Goal: Download file/media

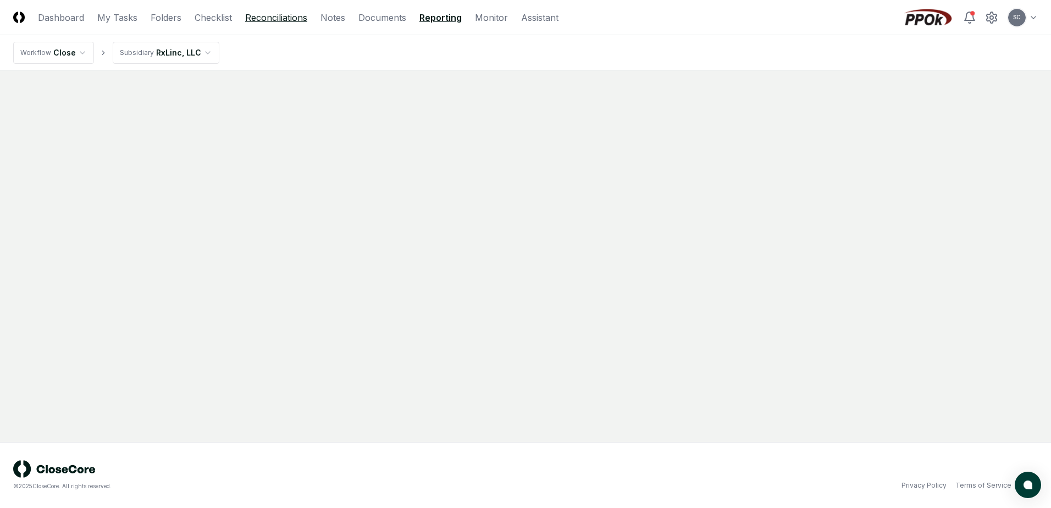
click at [267, 17] on link "Reconciliations" at bounding box center [276, 17] width 62 height 13
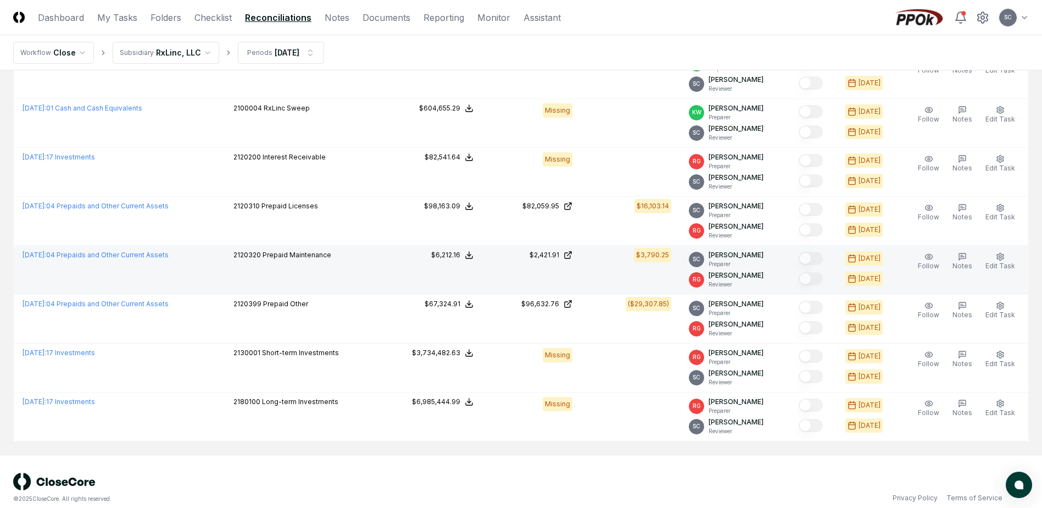
scroll to position [203, 0]
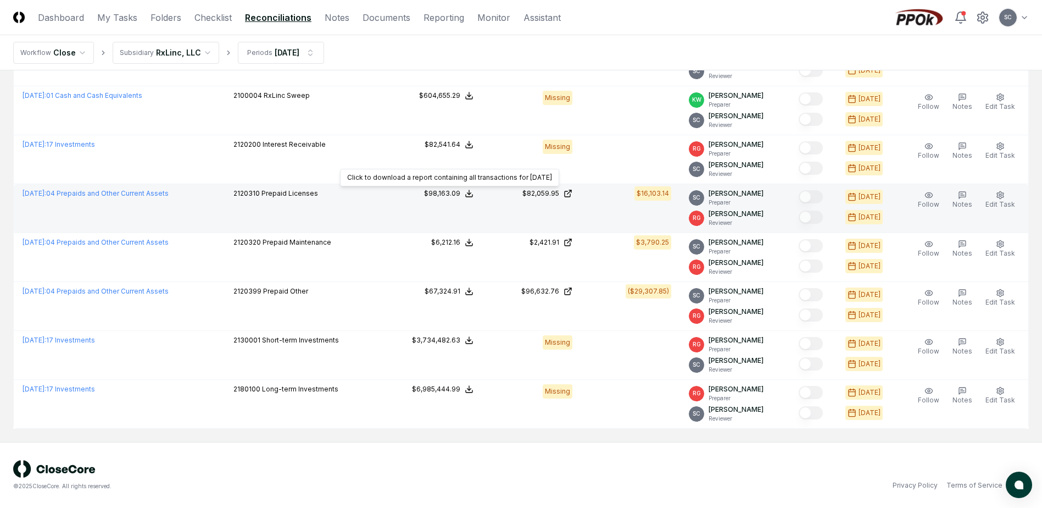
click at [450, 191] on div "$98,163.09" at bounding box center [442, 193] width 36 height 10
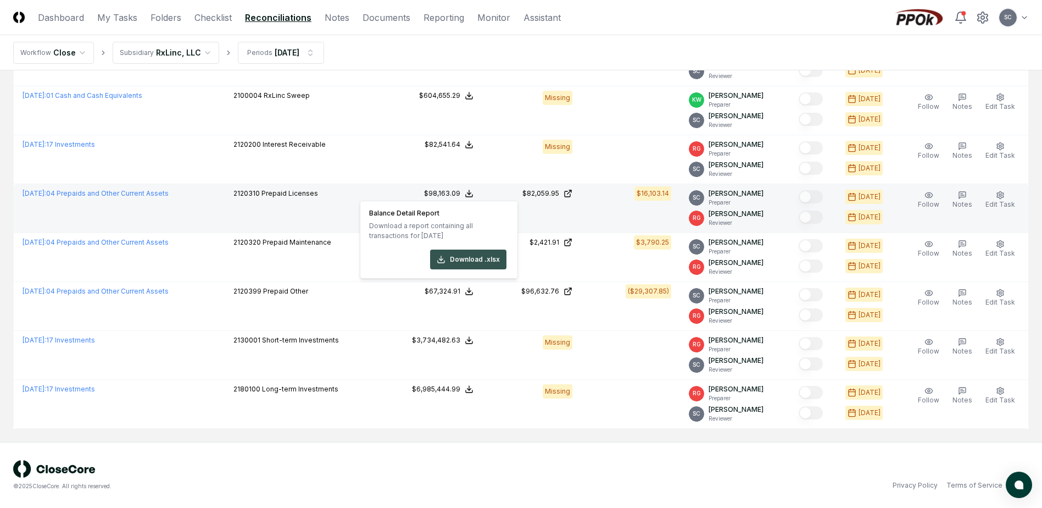
click at [456, 260] on button "Download .xlsx" at bounding box center [468, 259] width 76 height 20
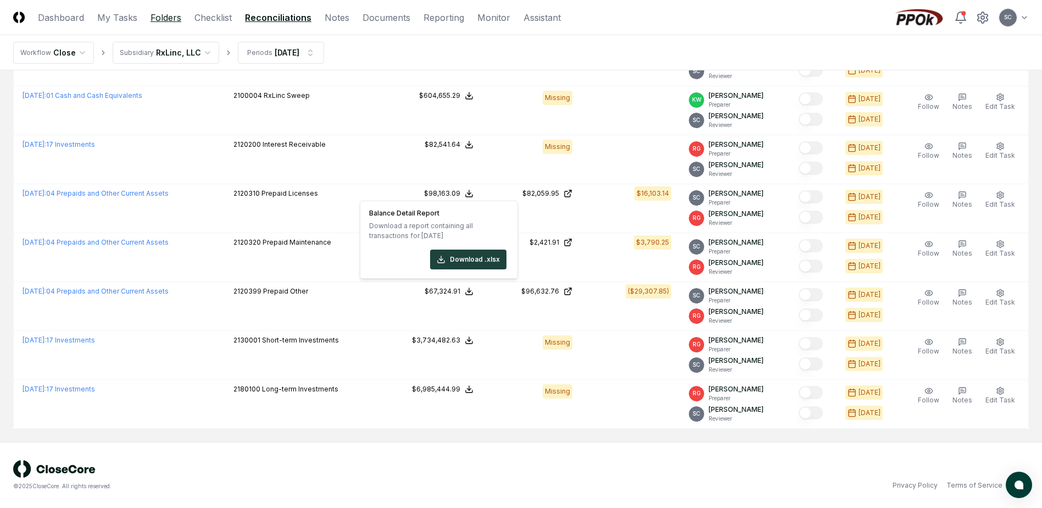
click at [156, 18] on link "Folders" at bounding box center [166, 17] width 31 height 13
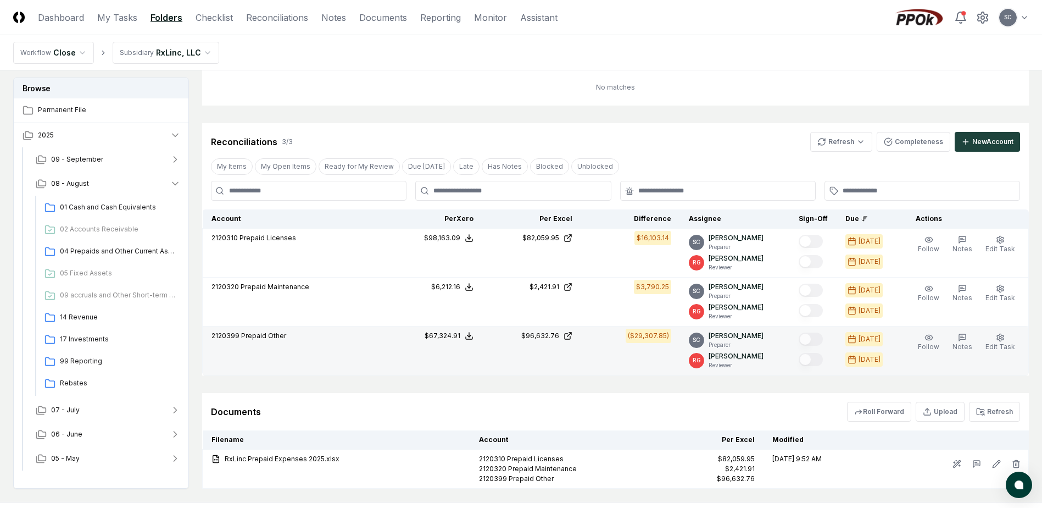
scroll to position [197, 0]
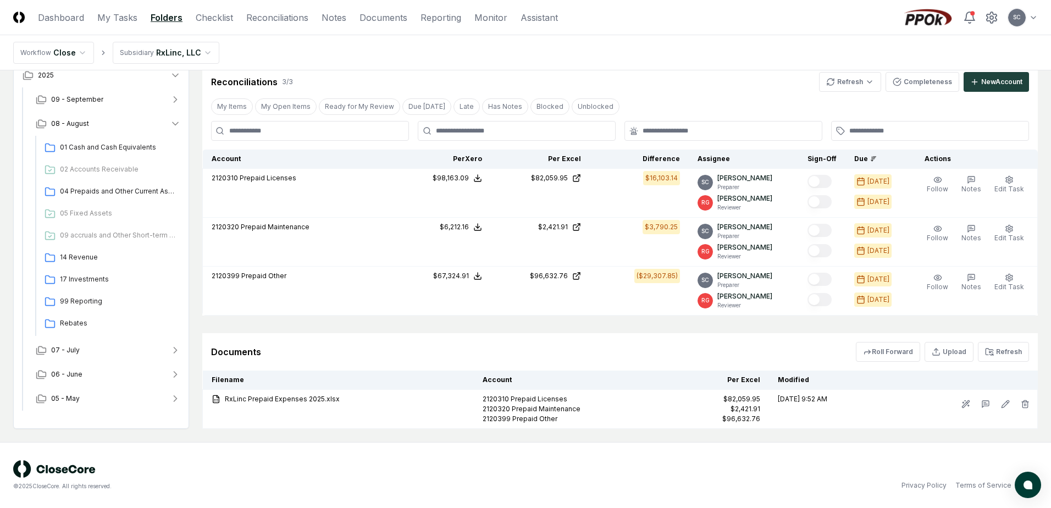
click at [158, 54] on html "CloseCore Dashboard My Tasks Folders Checklist Reconciliations Notes Documents …" at bounding box center [525, 155] width 1051 height 704
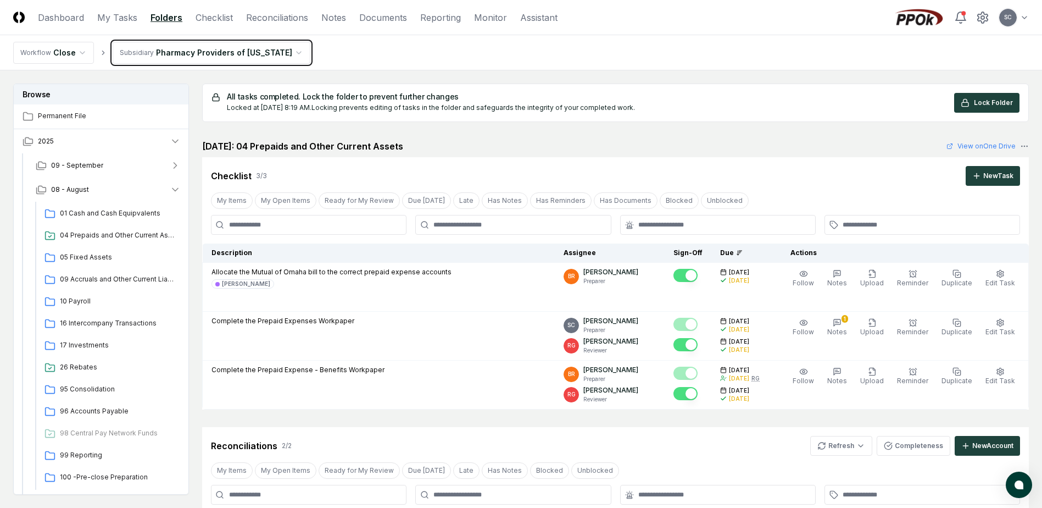
scroll to position [354, 0]
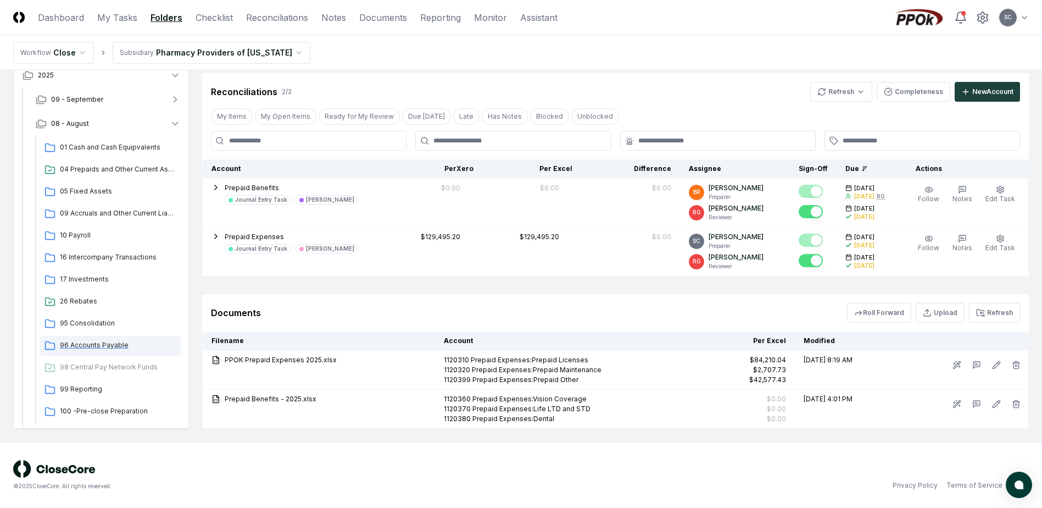
click at [81, 346] on span "96 Accounts Payable" at bounding box center [118, 345] width 117 height 10
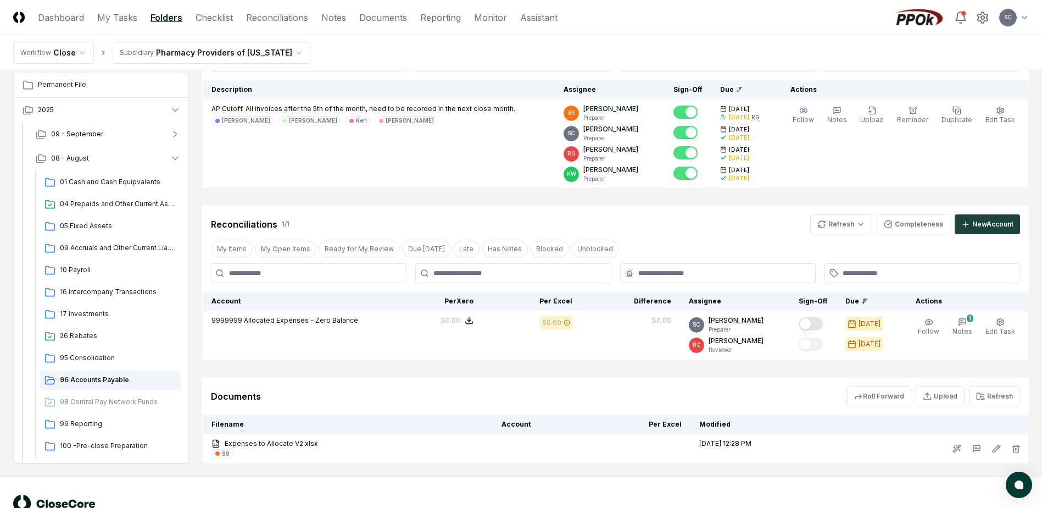
scroll to position [142, 0]
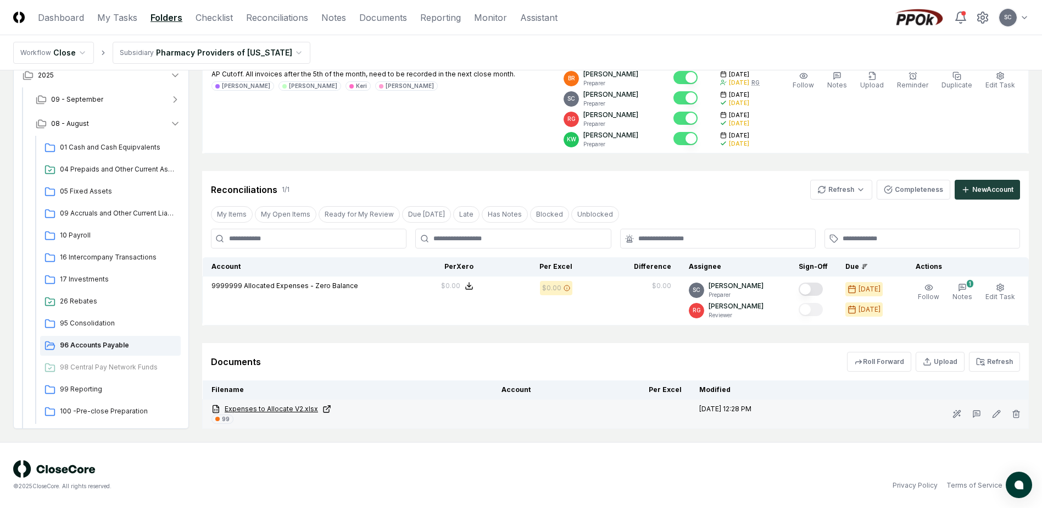
click at [272, 406] on link "Expenses to Allocate V2.xlsx" at bounding box center [348, 409] width 273 height 10
click at [243, 409] on link "Expenses to Allocate V2.xlsx" at bounding box center [348, 409] width 273 height 10
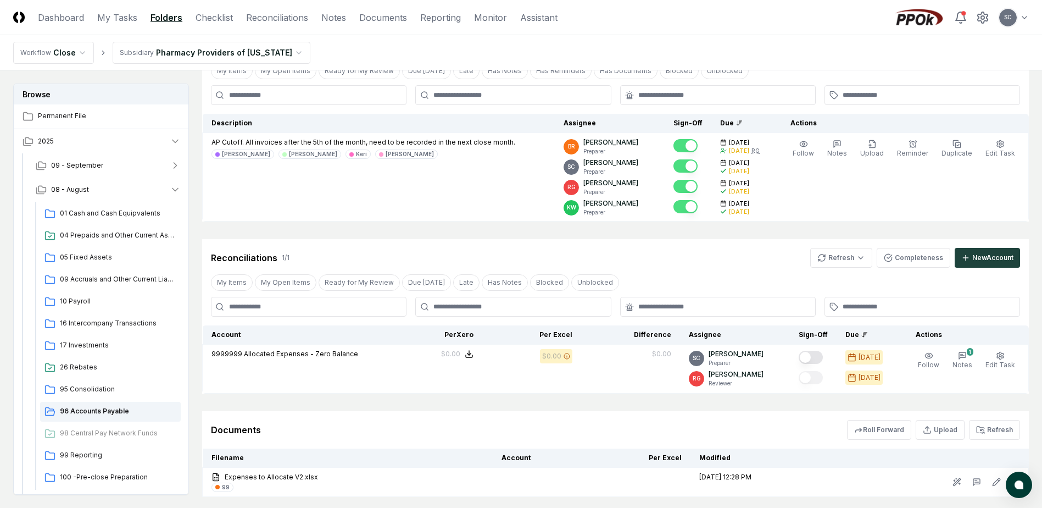
scroll to position [0, 0]
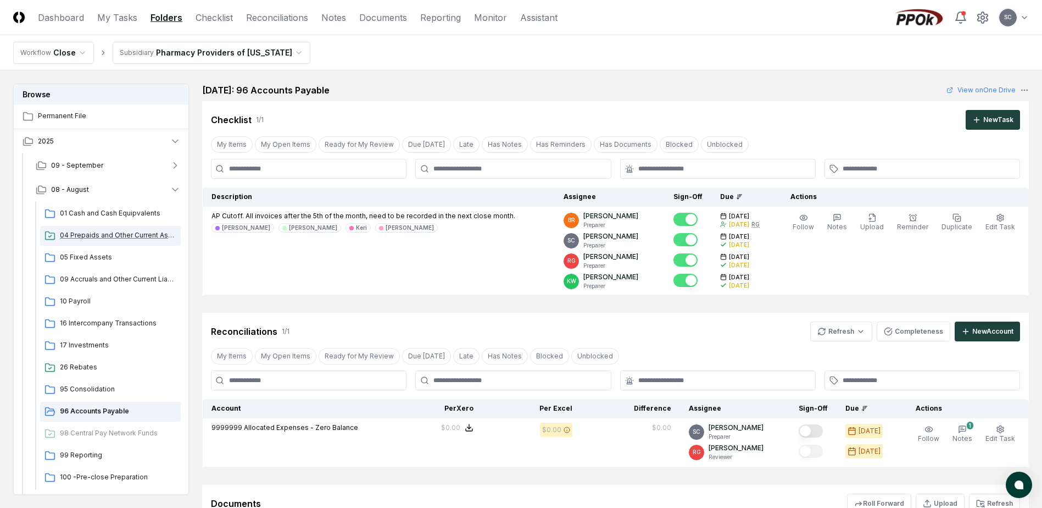
click at [84, 232] on span "04 Prepaids and Other Current Assets" at bounding box center [118, 235] width 117 height 10
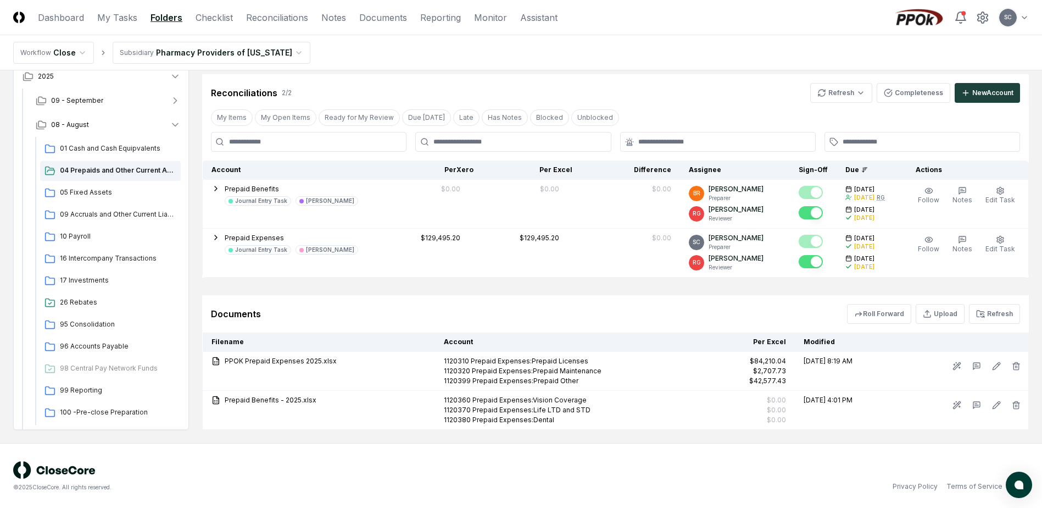
scroll to position [354, 0]
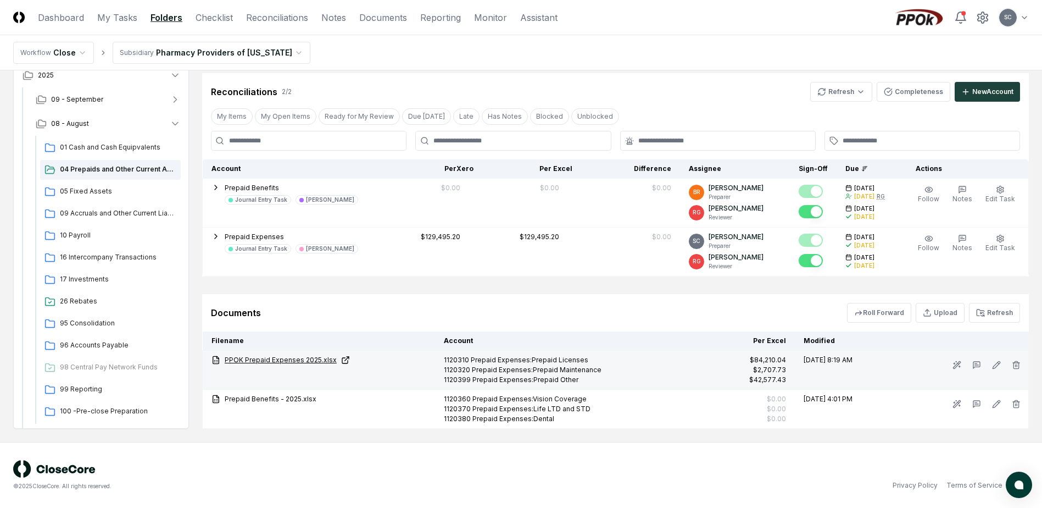
click at [265, 361] on link "PPOK Prepaid Expenses 2025.xlsx" at bounding box center [319, 360] width 215 height 10
